Goal: Task Accomplishment & Management: Use online tool/utility

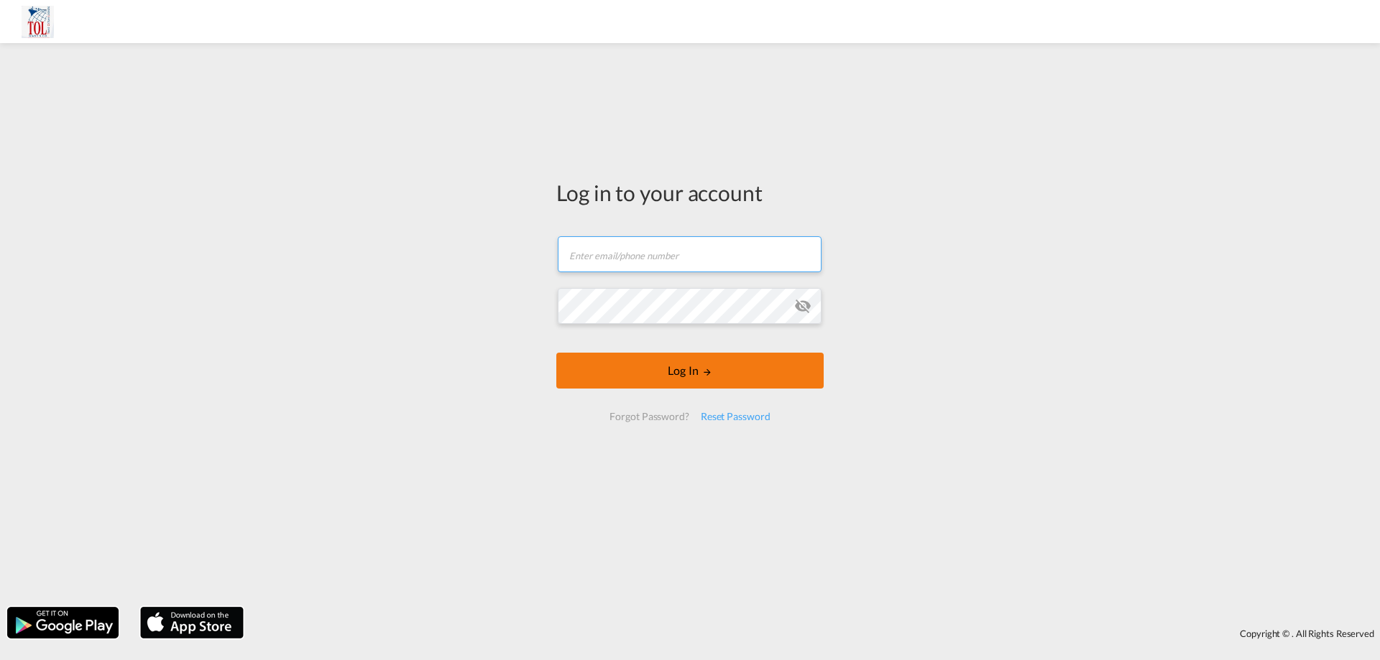
type input "[PERSON_NAME][EMAIL_ADDRESS][DOMAIN_NAME]"
click at [667, 371] on button "Log In" at bounding box center [689, 371] width 267 height 36
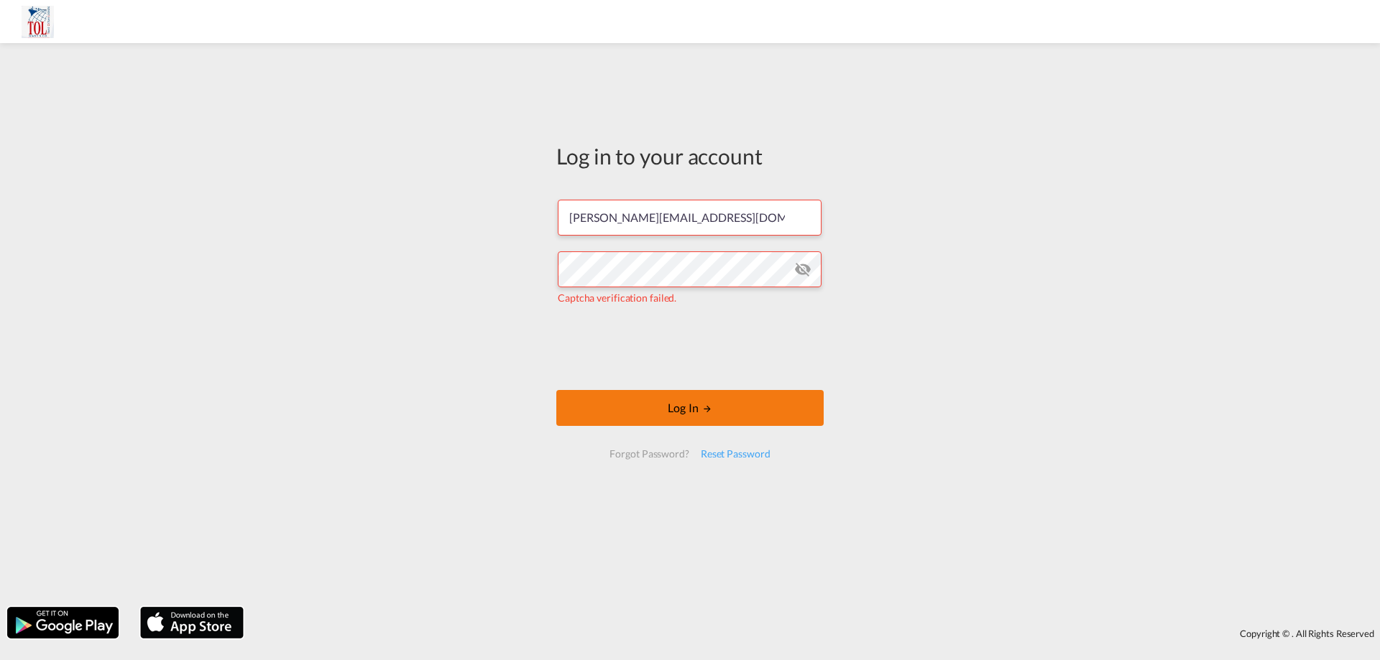
click at [713, 417] on button "Log In" at bounding box center [689, 408] width 267 height 36
